Goal: Information Seeking & Learning: Learn about a topic

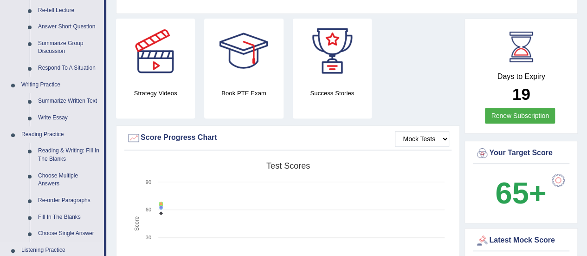
scroll to position [278, 0]
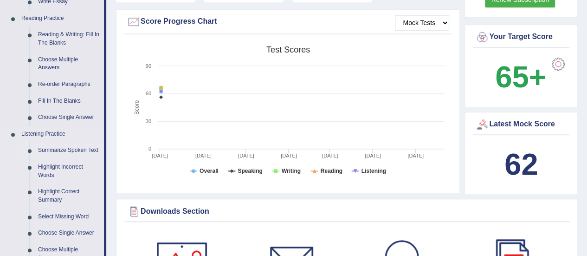
click at [58, 148] on link "Summarize Spoken Text" at bounding box center [69, 150] width 70 height 17
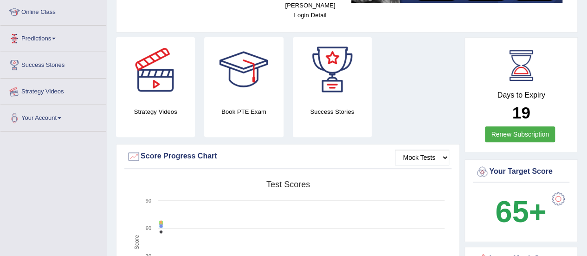
scroll to position [206, 0]
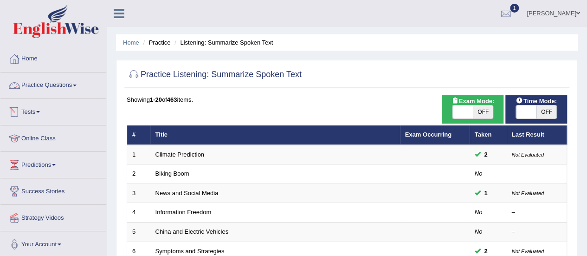
click at [58, 87] on link "Practice Questions" at bounding box center [53, 83] width 106 height 23
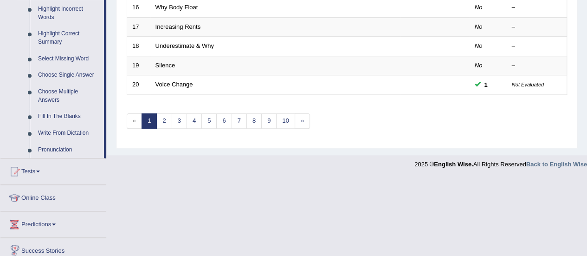
scroll to position [310, 0]
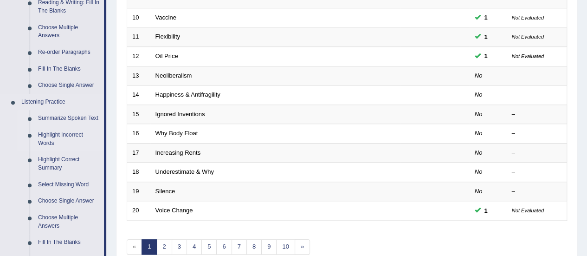
click at [63, 139] on link "Highlight Incorrect Words" at bounding box center [69, 139] width 70 height 25
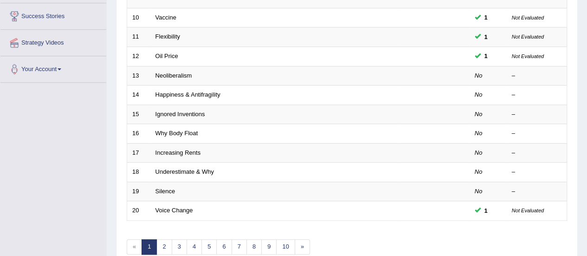
scroll to position [139, 0]
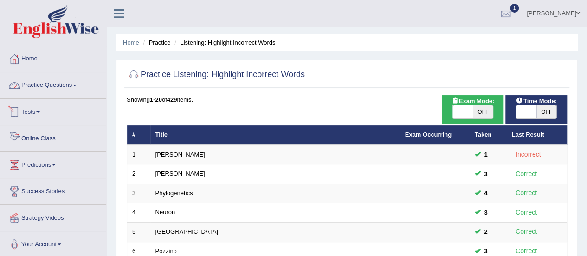
click at [66, 84] on link "Practice Questions" at bounding box center [53, 83] width 106 height 23
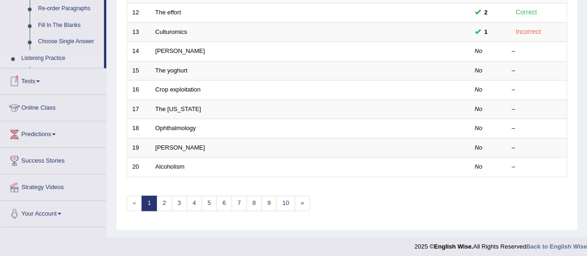
scroll to position [364, 0]
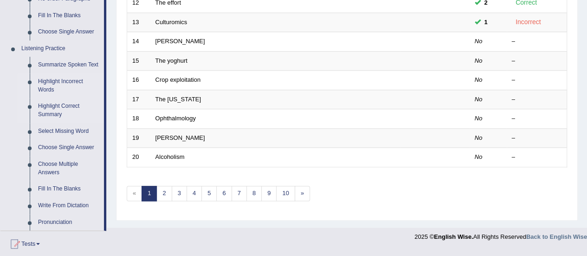
click at [66, 107] on link "Highlight Correct Summary" at bounding box center [69, 110] width 70 height 25
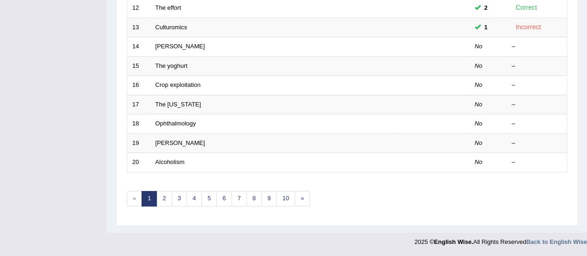
scroll to position [225, 0]
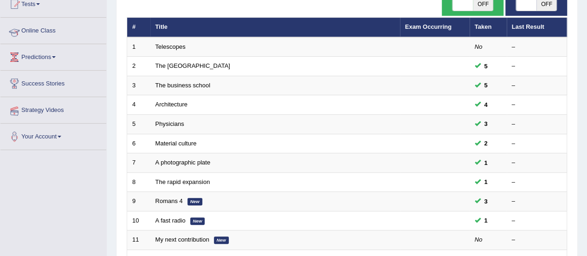
scroll to position [354, 0]
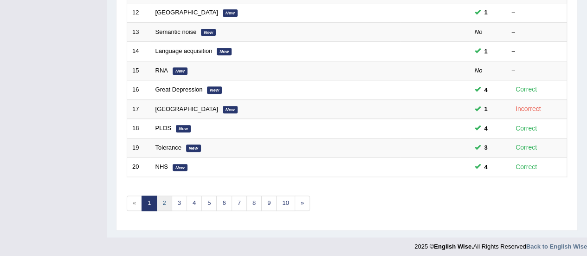
click at [165, 200] on link "2" at bounding box center [163, 202] width 15 height 15
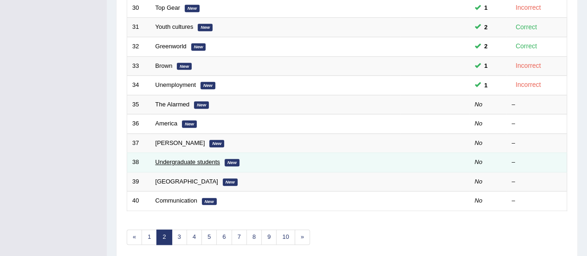
scroll to position [325, 0]
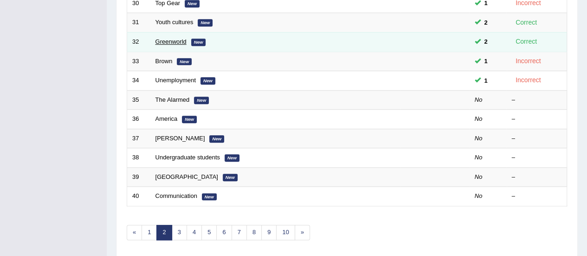
click at [175, 39] on link "Greenworld" at bounding box center [170, 41] width 31 height 7
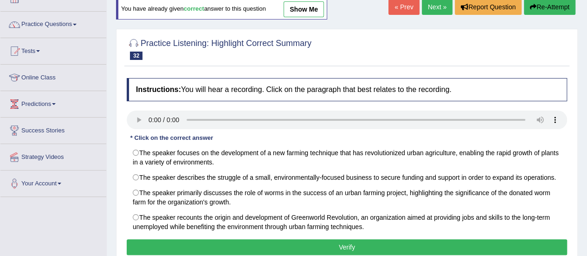
scroll to position [46, 0]
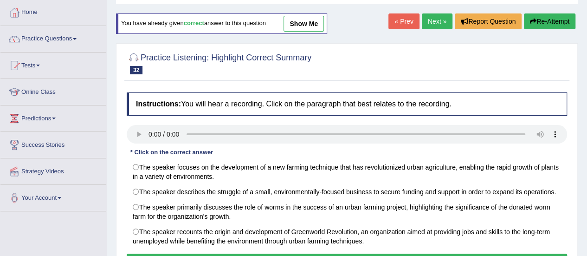
click at [315, 24] on link "show me" at bounding box center [303, 24] width 40 height 16
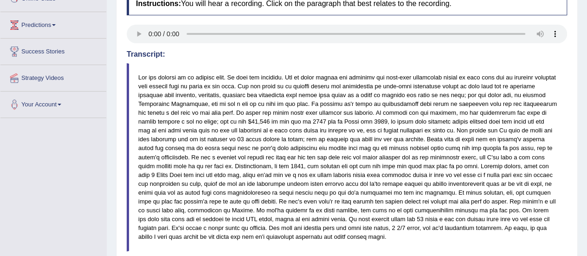
scroll to position [0, 0]
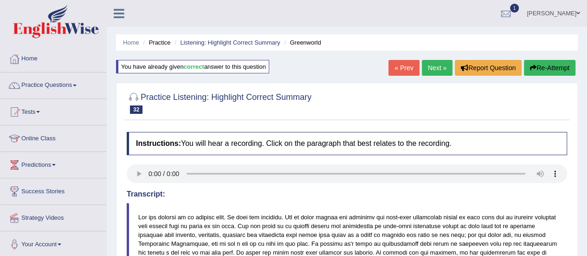
click at [442, 68] on link "Next »" at bounding box center [437, 68] width 31 height 16
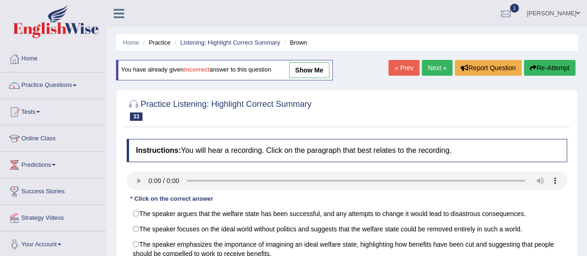
click at [314, 71] on link "show me" at bounding box center [309, 70] width 40 height 16
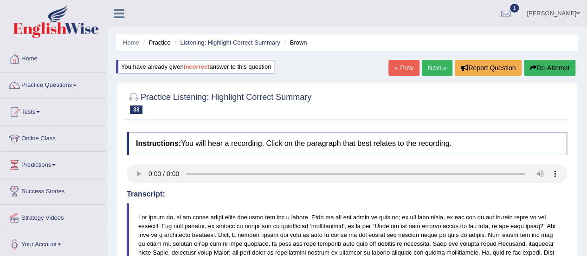
click at [430, 71] on link "Next »" at bounding box center [437, 68] width 31 height 16
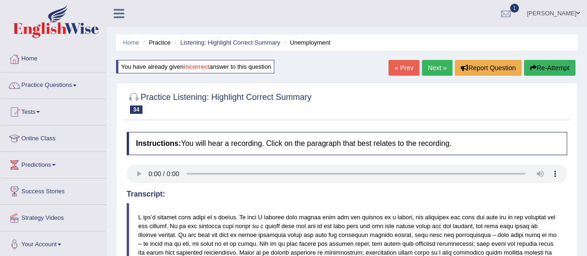
click at [433, 68] on link "Next »" at bounding box center [437, 68] width 31 height 16
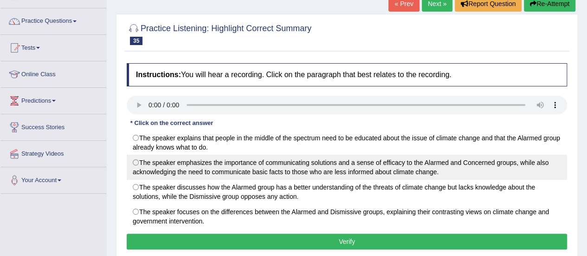
scroll to position [93, 0]
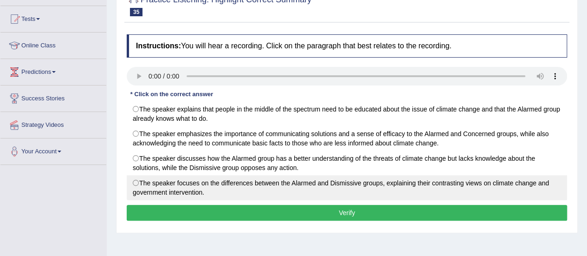
click at [270, 183] on label "The speaker focuses on the differences between the Alarmed and Dismissive group…" at bounding box center [347, 187] width 440 height 25
radio input "true"
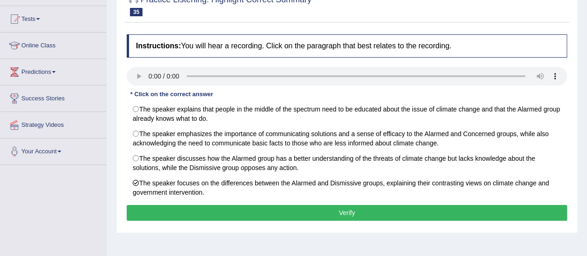
click at [354, 214] on button "Verify" at bounding box center [347, 213] width 440 height 16
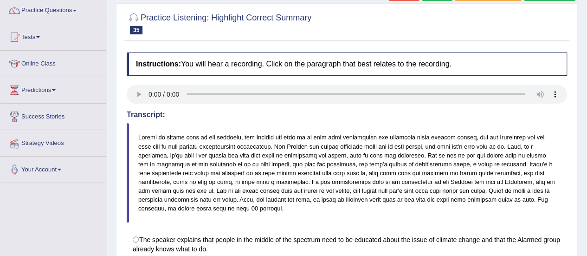
scroll to position [0, 0]
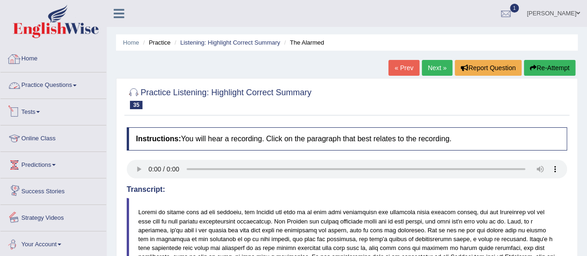
click at [61, 91] on link "Practice Questions" at bounding box center [53, 83] width 106 height 23
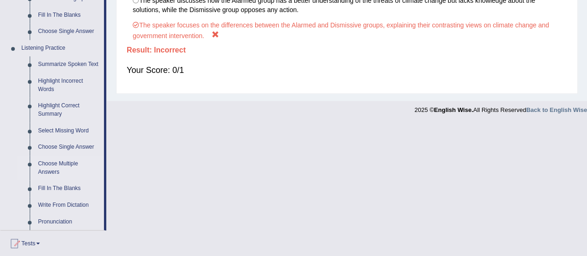
scroll to position [418, 0]
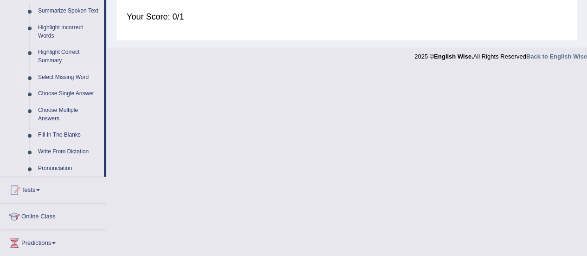
click at [63, 79] on link "Select Missing Word" at bounding box center [69, 77] width 70 height 17
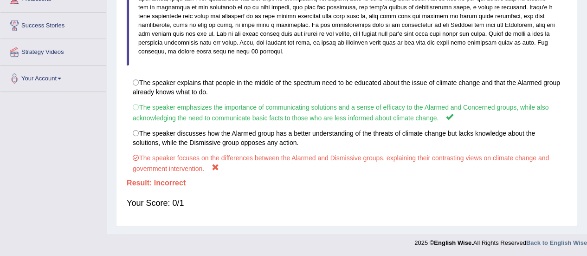
scroll to position [103, 0]
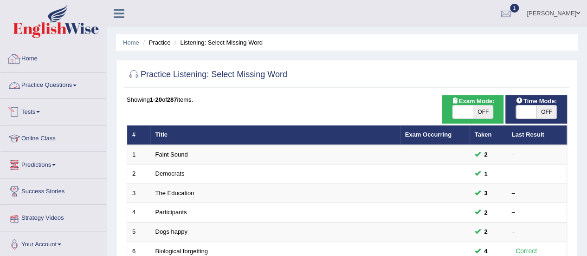
click at [28, 85] on link "Practice Questions" at bounding box center [53, 83] width 106 height 23
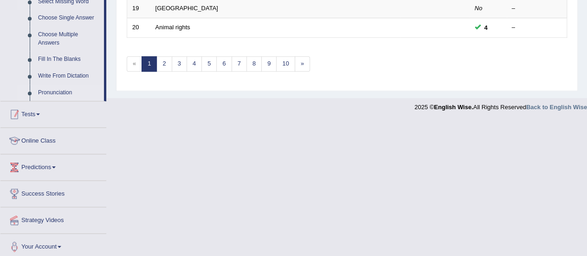
scroll to position [447, 0]
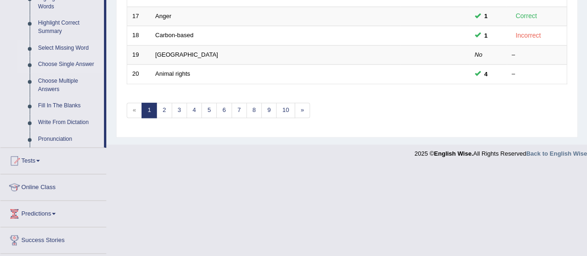
click at [77, 63] on link "Choose Single Answer" at bounding box center [69, 64] width 70 height 17
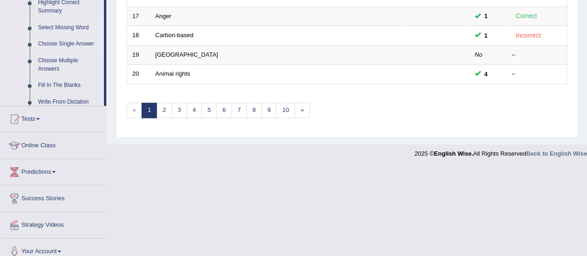
scroll to position [268, 0]
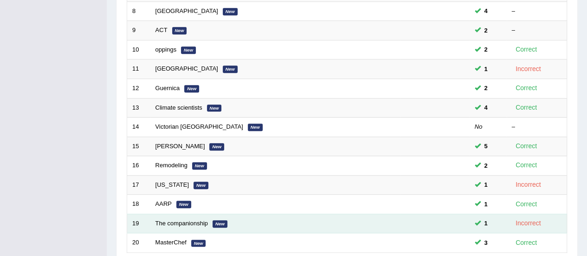
scroll to position [354, 0]
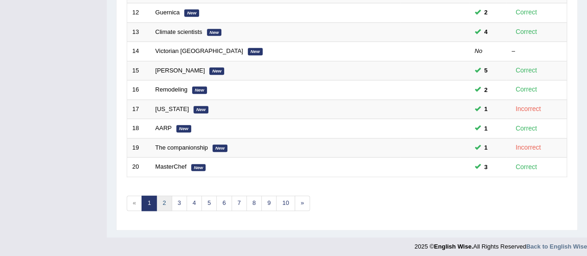
click at [158, 199] on link "2" at bounding box center [163, 202] width 15 height 15
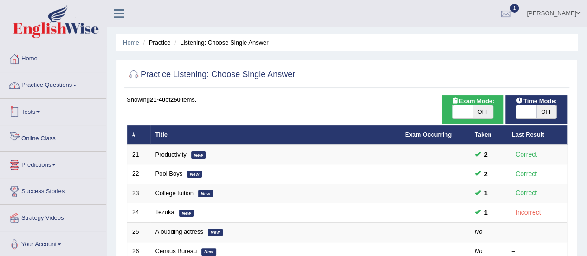
click at [43, 81] on link "Practice Questions" at bounding box center [53, 83] width 106 height 23
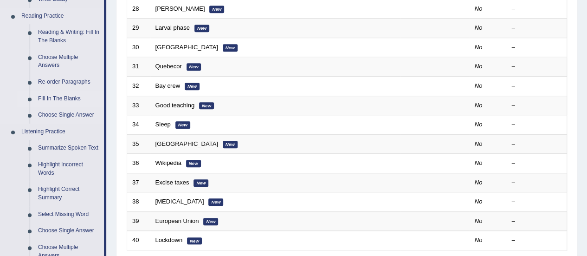
scroll to position [496, 0]
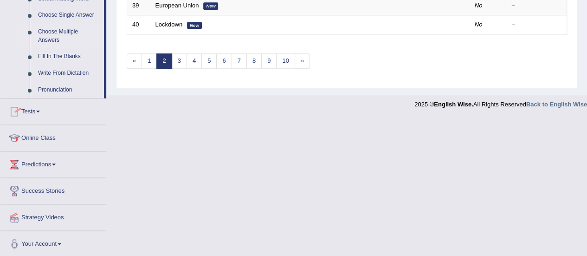
click at [67, 32] on link "Choose Multiple Answers" at bounding box center [69, 36] width 70 height 25
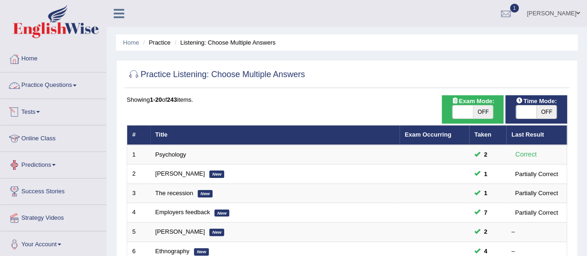
click at [45, 85] on link "Practice Questions" at bounding box center [53, 83] width 106 height 23
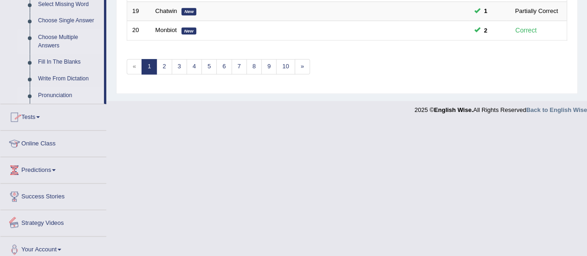
scroll to position [496, 0]
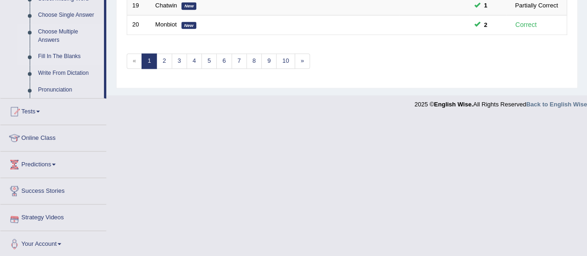
click at [60, 59] on link "Fill In The Blanks" at bounding box center [69, 56] width 70 height 17
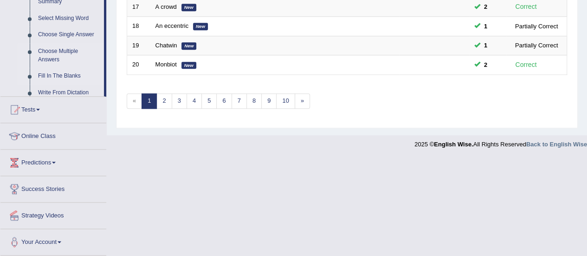
scroll to position [207, 0]
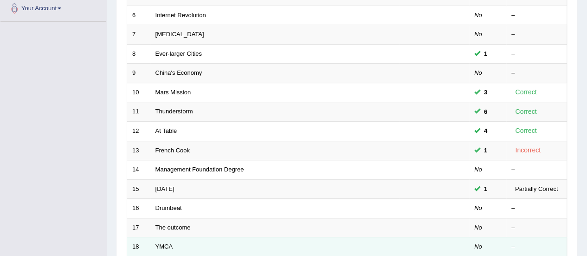
scroll to position [354, 0]
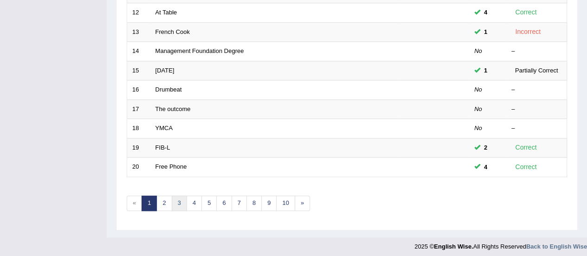
click at [179, 198] on link "3" at bounding box center [179, 202] width 15 height 15
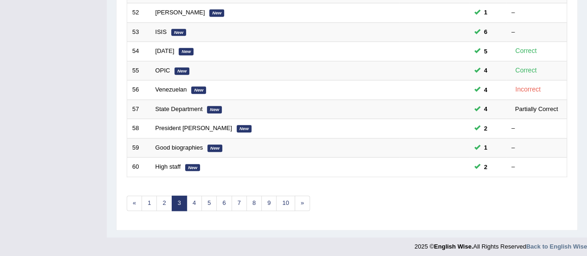
scroll to position [29, 0]
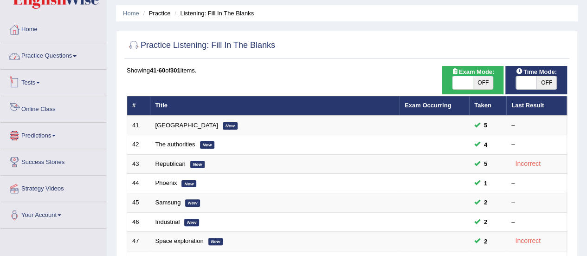
click at [58, 60] on link "Practice Questions" at bounding box center [53, 54] width 106 height 23
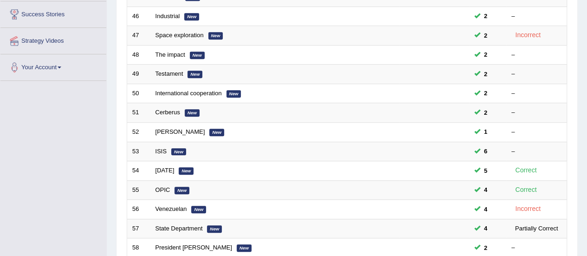
scroll to position [496, 0]
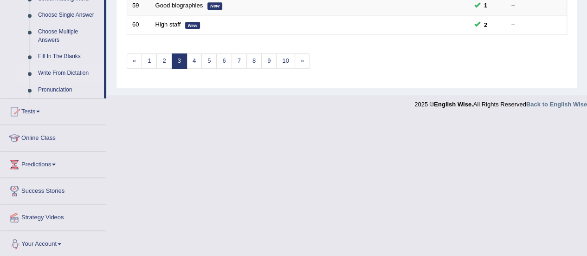
click at [64, 73] on link "Write From Dictation" at bounding box center [69, 73] width 70 height 17
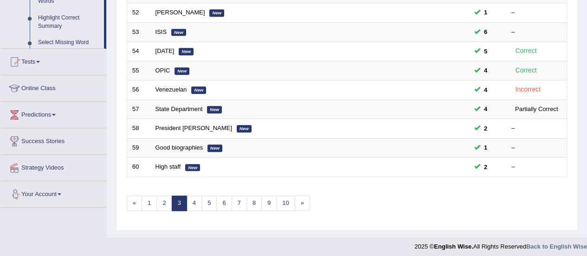
scroll to position [292, 0]
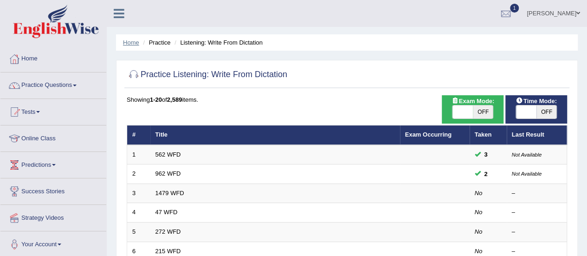
click at [131, 41] on link "Home" at bounding box center [131, 42] width 16 height 7
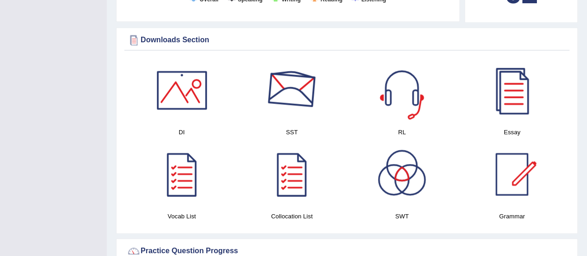
scroll to position [464, 0]
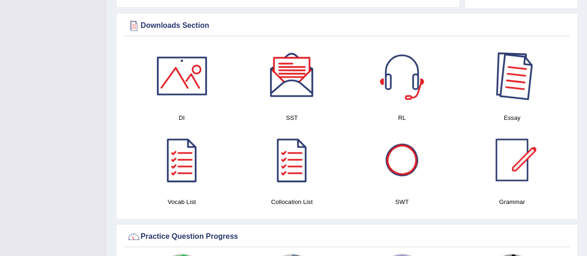
click at [518, 82] on div at bounding box center [511, 75] width 65 height 65
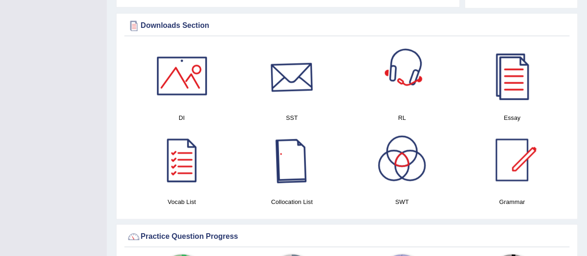
click at [276, 65] on div at bounding box center [291, 75] width 65 height 65
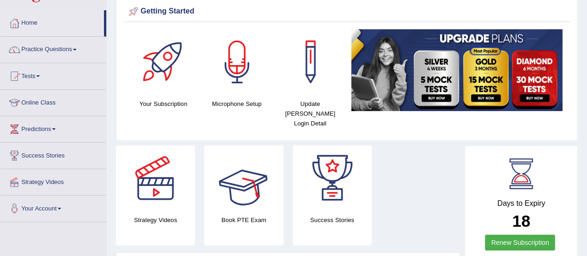
scroll to position [0, 0]
